Goal: Task Accomplishment & Management: Use online tool/utility

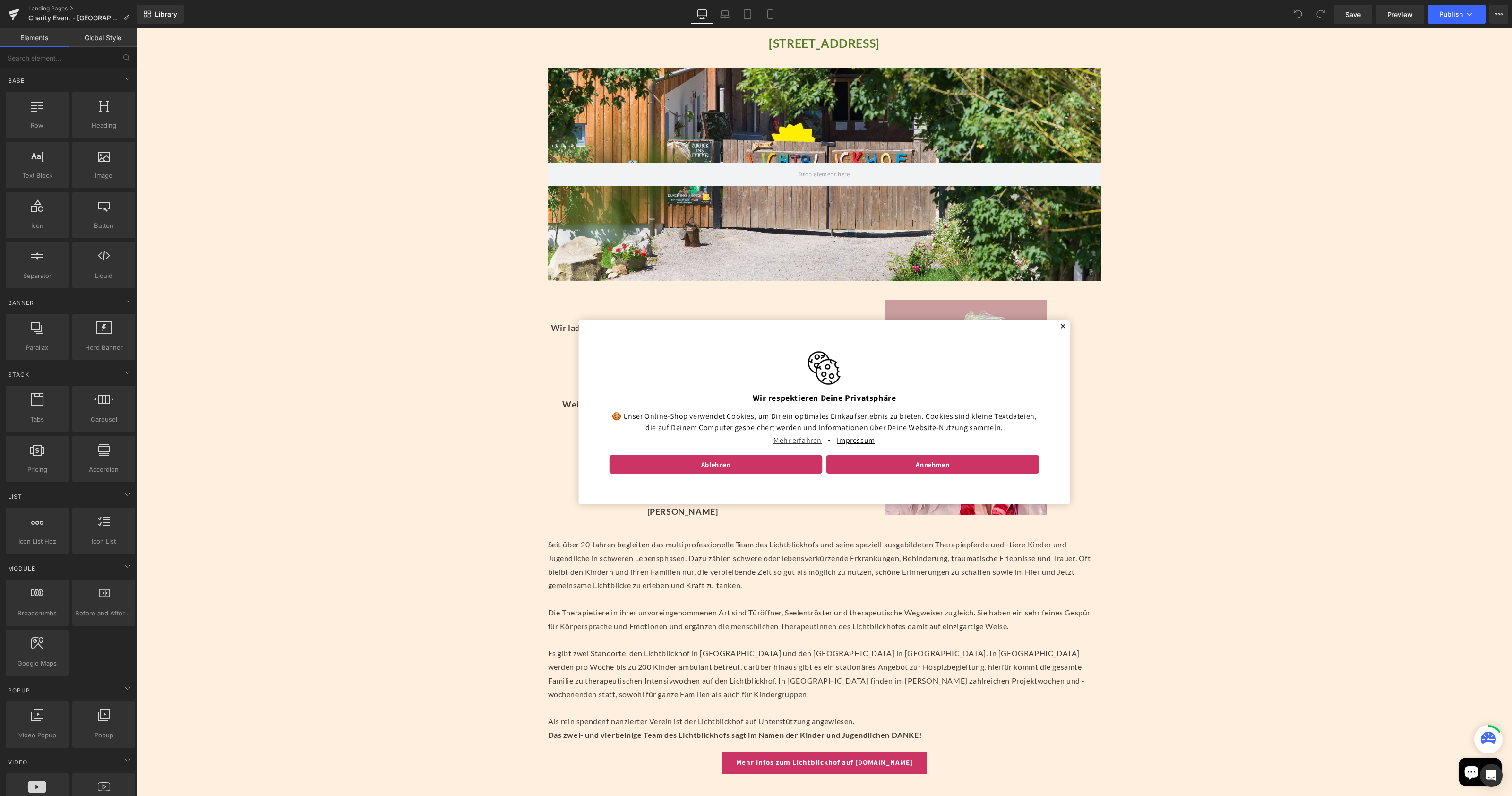
scroll to position [256, 0]
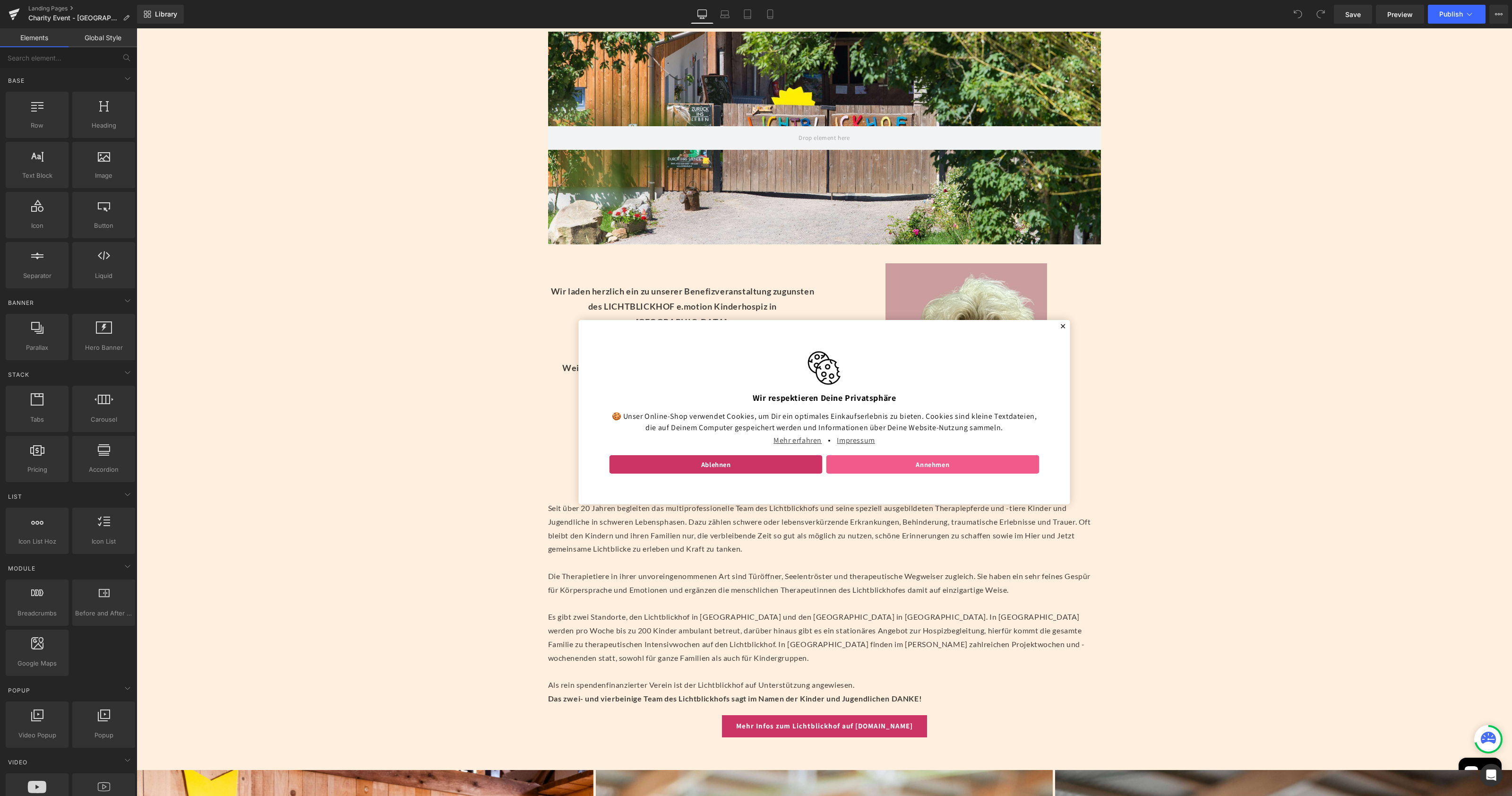
click at [918, 470] on link "Annehmen" at bounding box center [932, 464] width 213 height 19
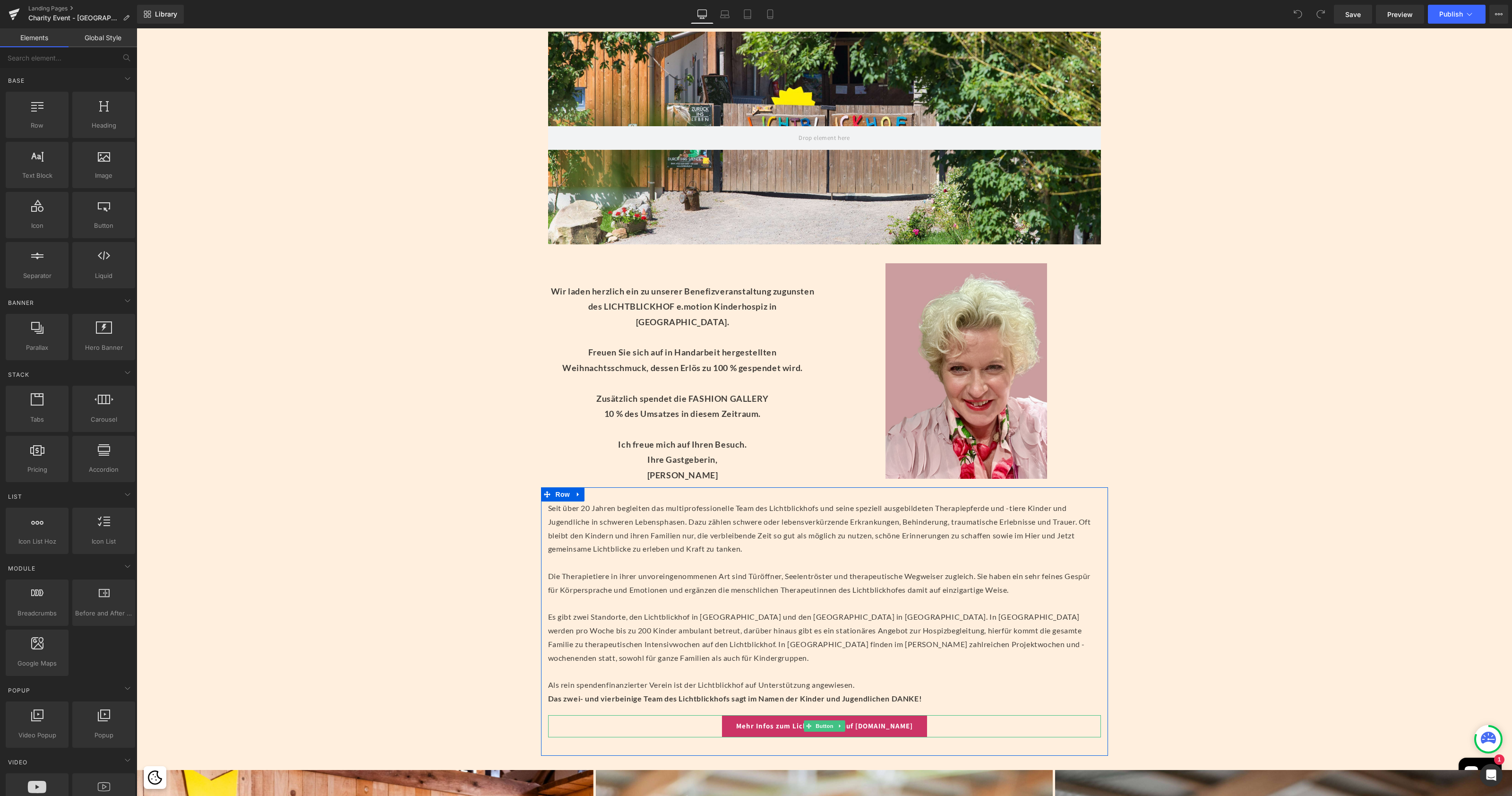
click at [784, 726] on link "Mehr Infos zum Lichtblickhof auf [DOMAIN_NAME]" at bounding box center [824, 726] width 205 height 22
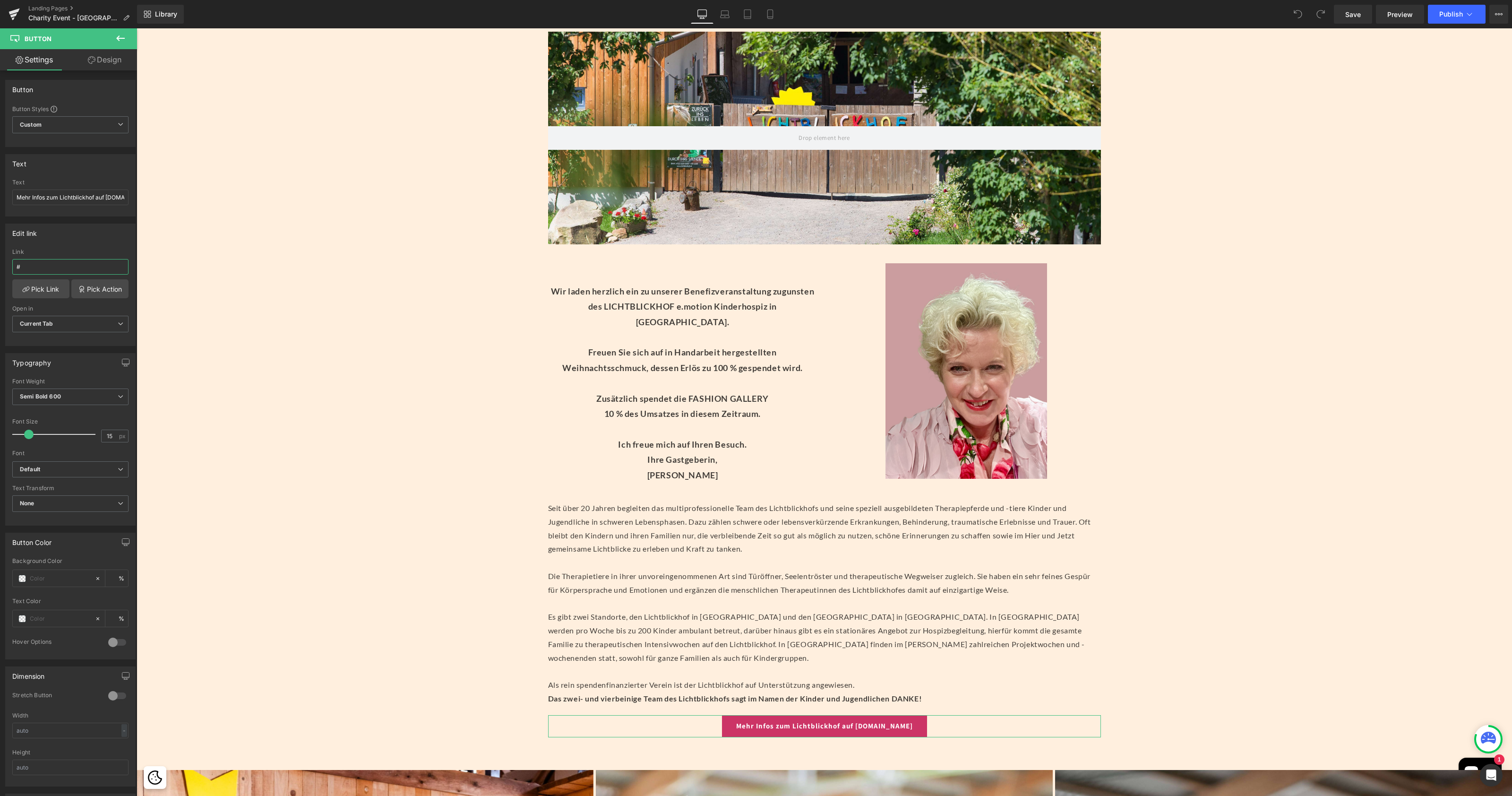
click at [50, 267] on input "#" at bounding box center [70, 267] width 116 height 16
click at [35, 266] on input "#" at bounding box center [70, 267] width 116 height 16
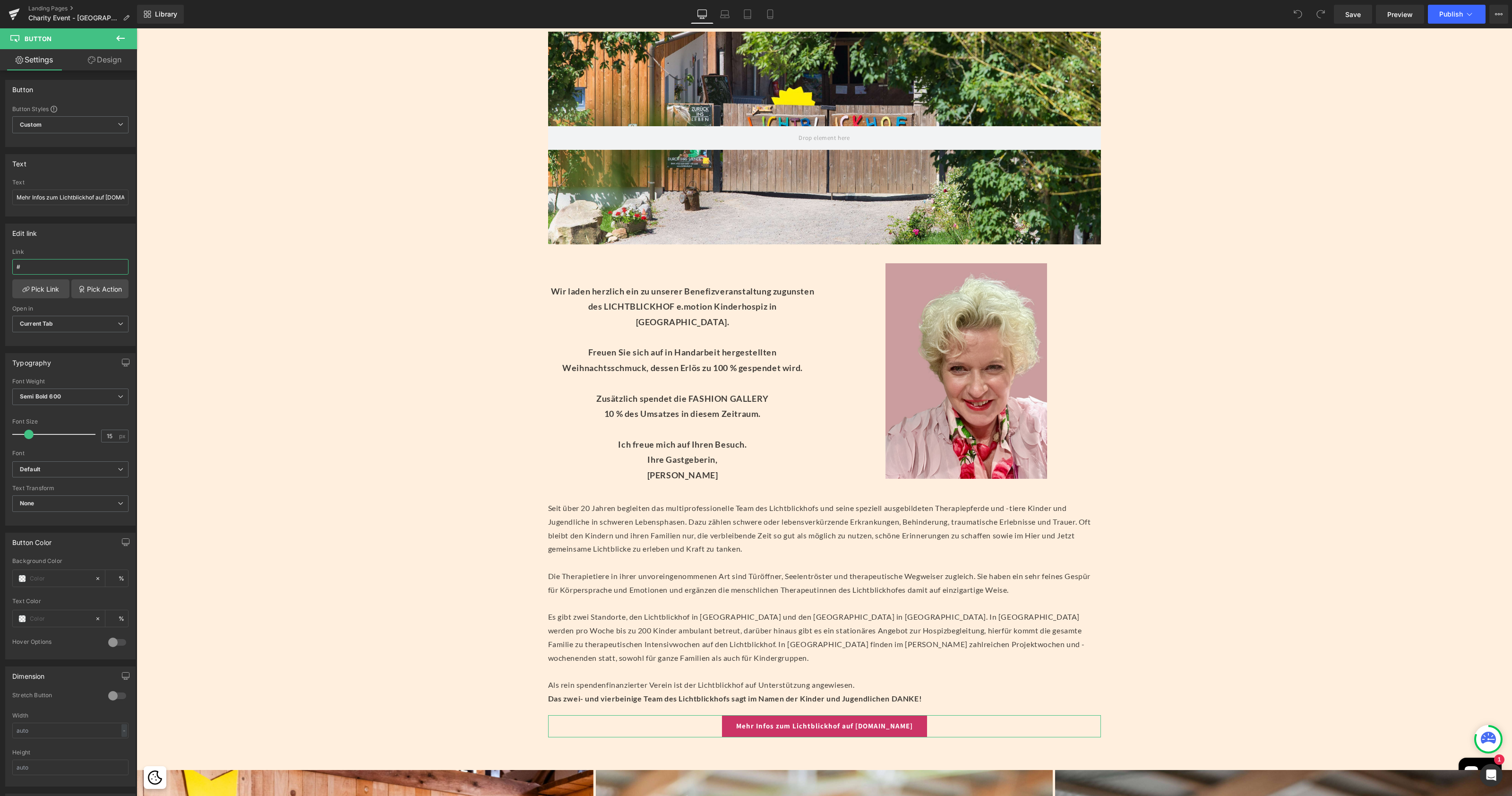
paste input "[URL][DOMAIN_NAME]"
type input "[URL][DOMAIN_NAME]"
click at [1461, 18] on span "Publish" at bounding box center [1451, 14] width 23 height 8
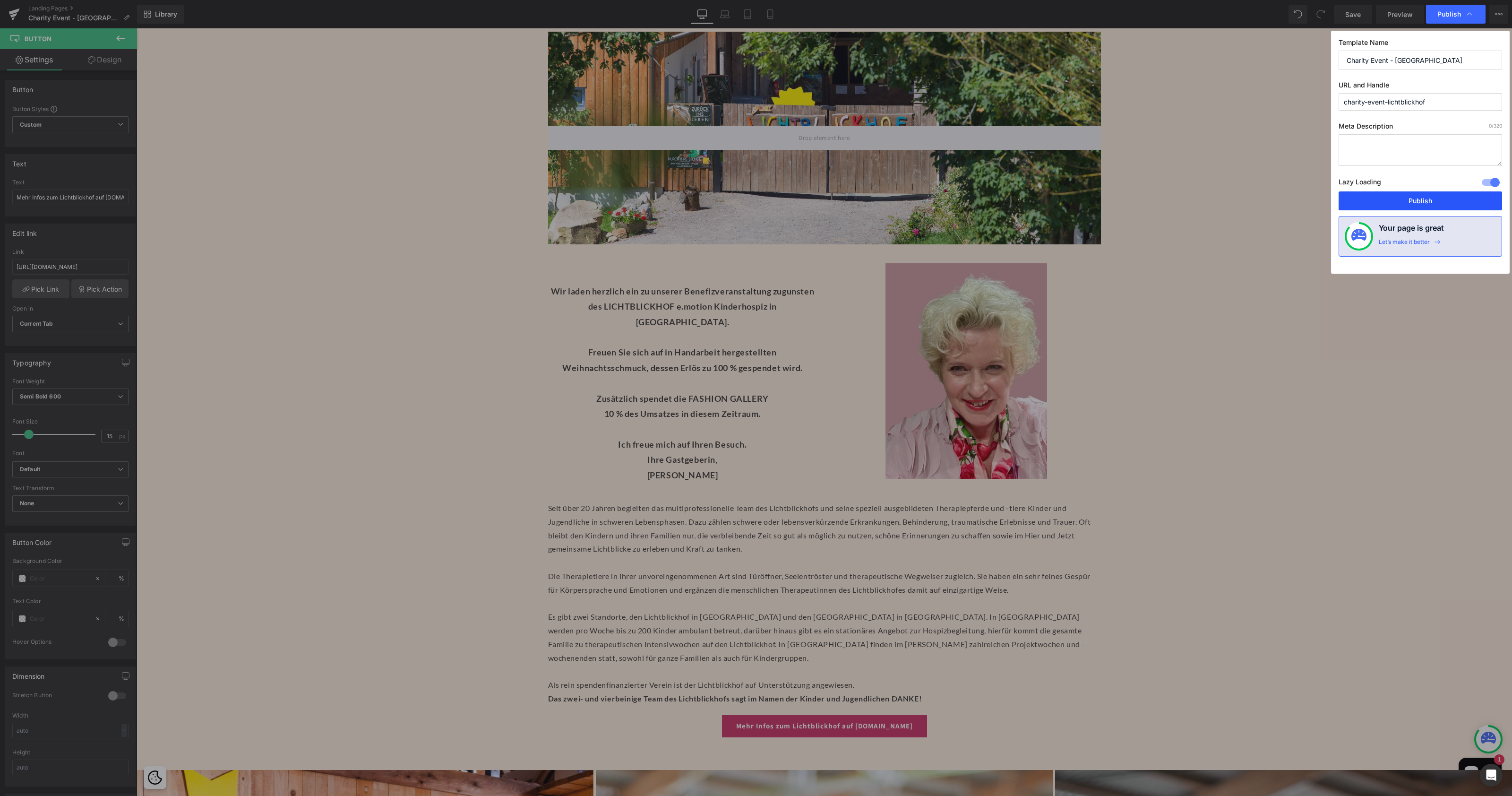
click at [1419, 205] on button "Publish" at bounding box center [1420, 201] width 164 height 19
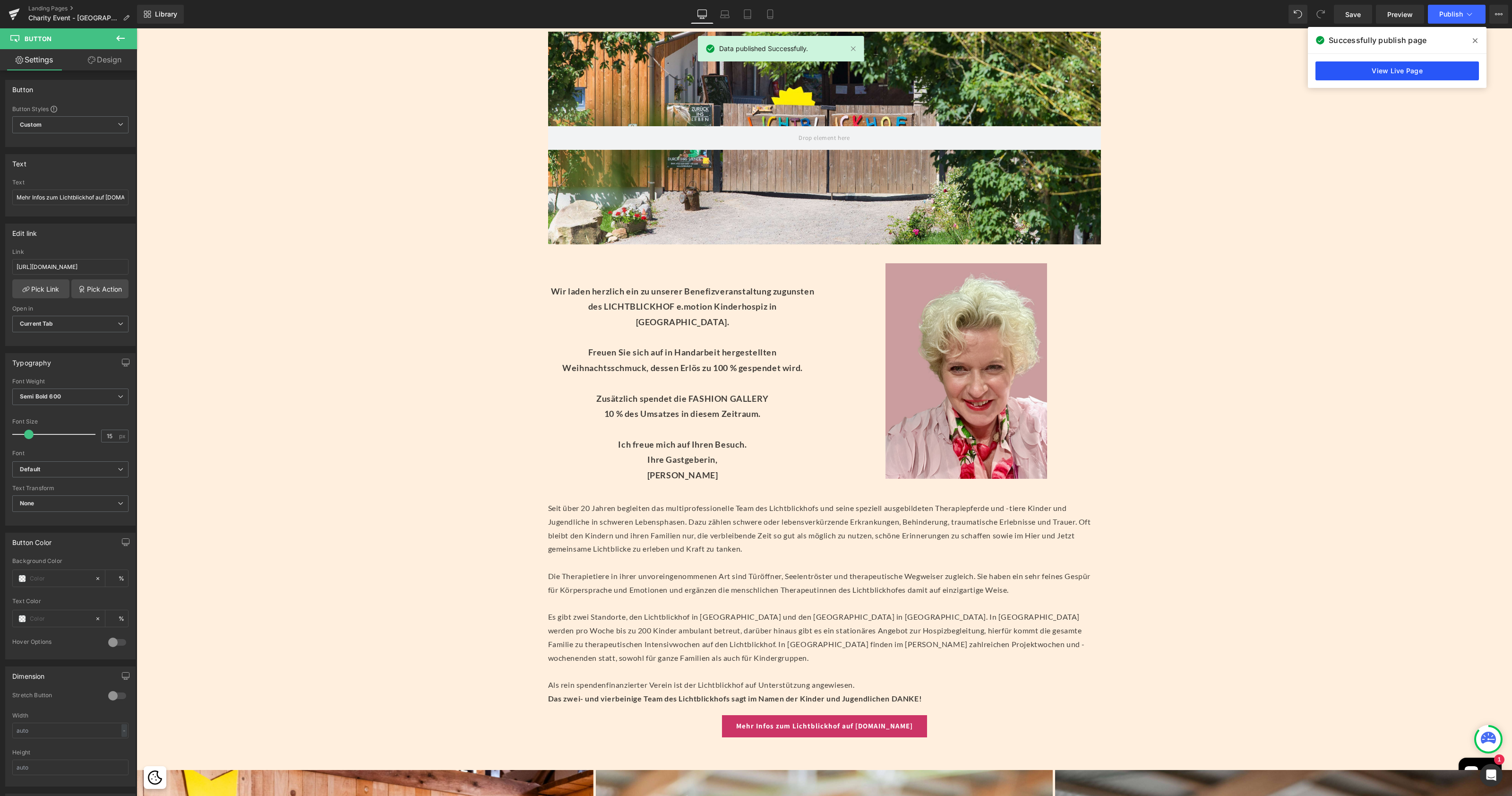
click at [1419, 69] on link "View Live Page" at bounding box center [1397, 71] width 164 height 19
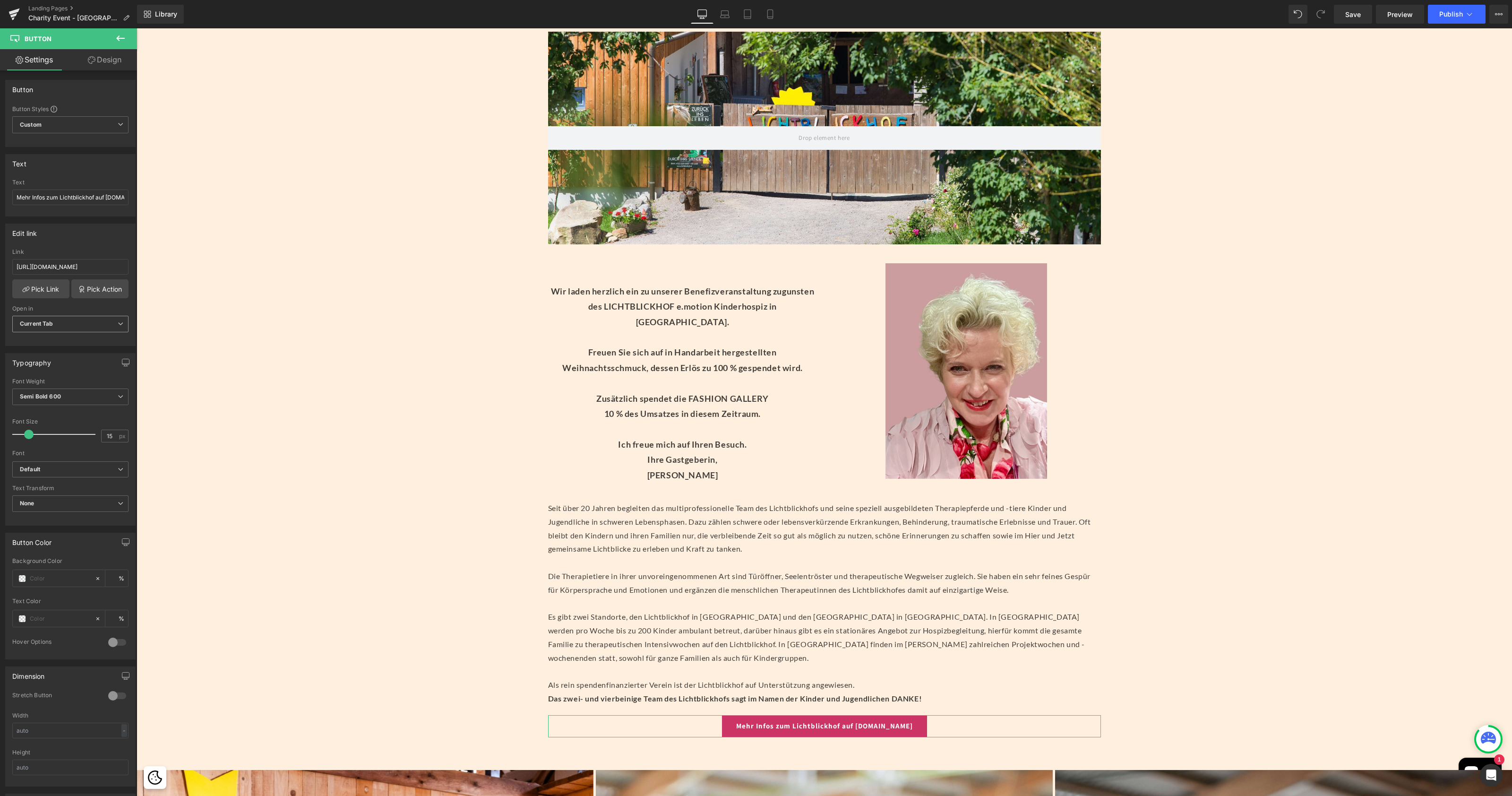
click at [70, 323] on span "Current Tab" at bounding box center [70, 324] width 116 height 16
click at [45, 354] on div "New Tab" at bounding box center [38, 355] width 24 height 6
click at [1468, 12] on icon at bounding box center [1470, 14] width 9 height 9
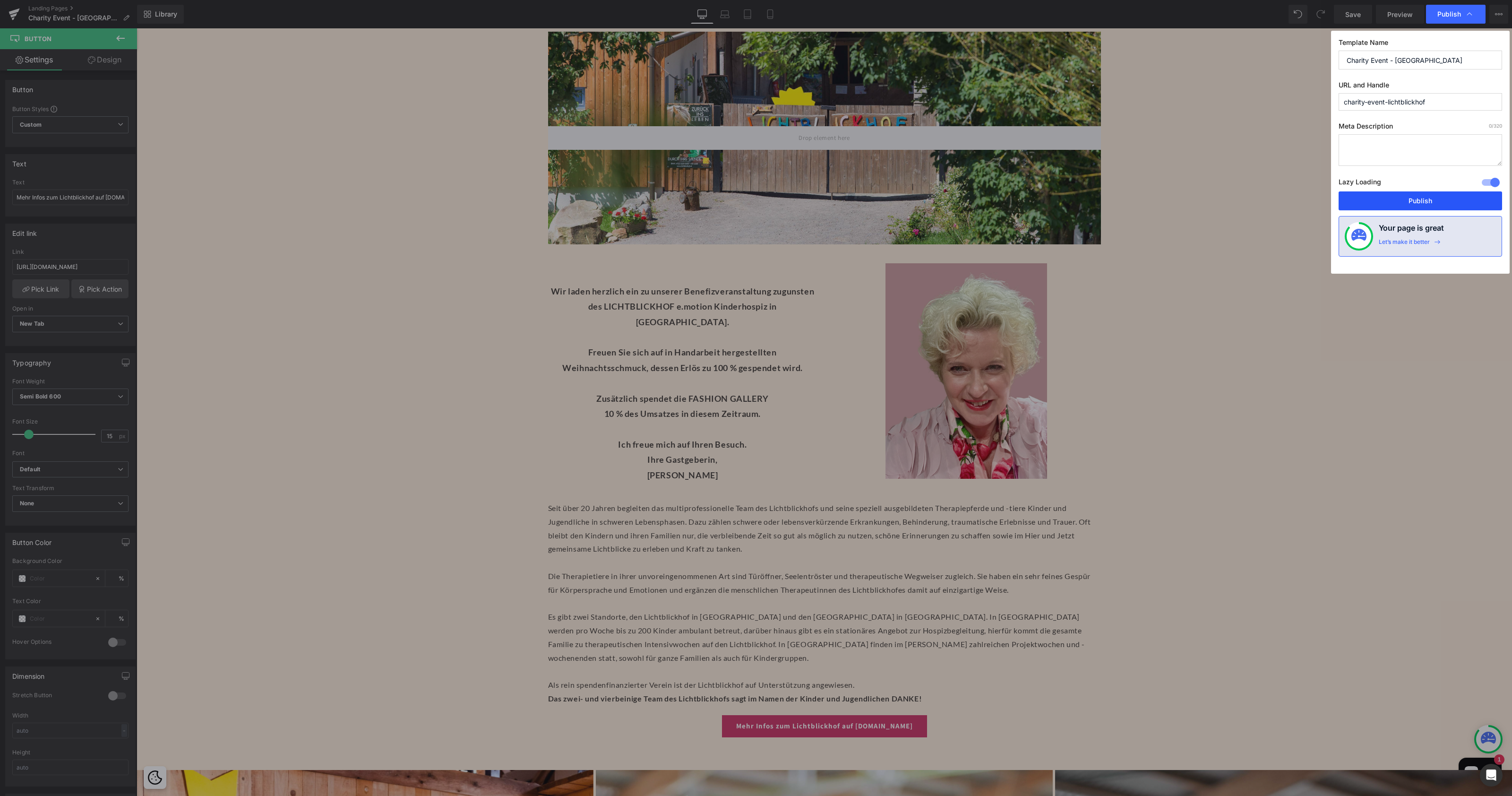
click at [1410, 202] on button "Publish" at bounding box center [1420, 201] width 164 height 19
